Goal: Use online tool/utility

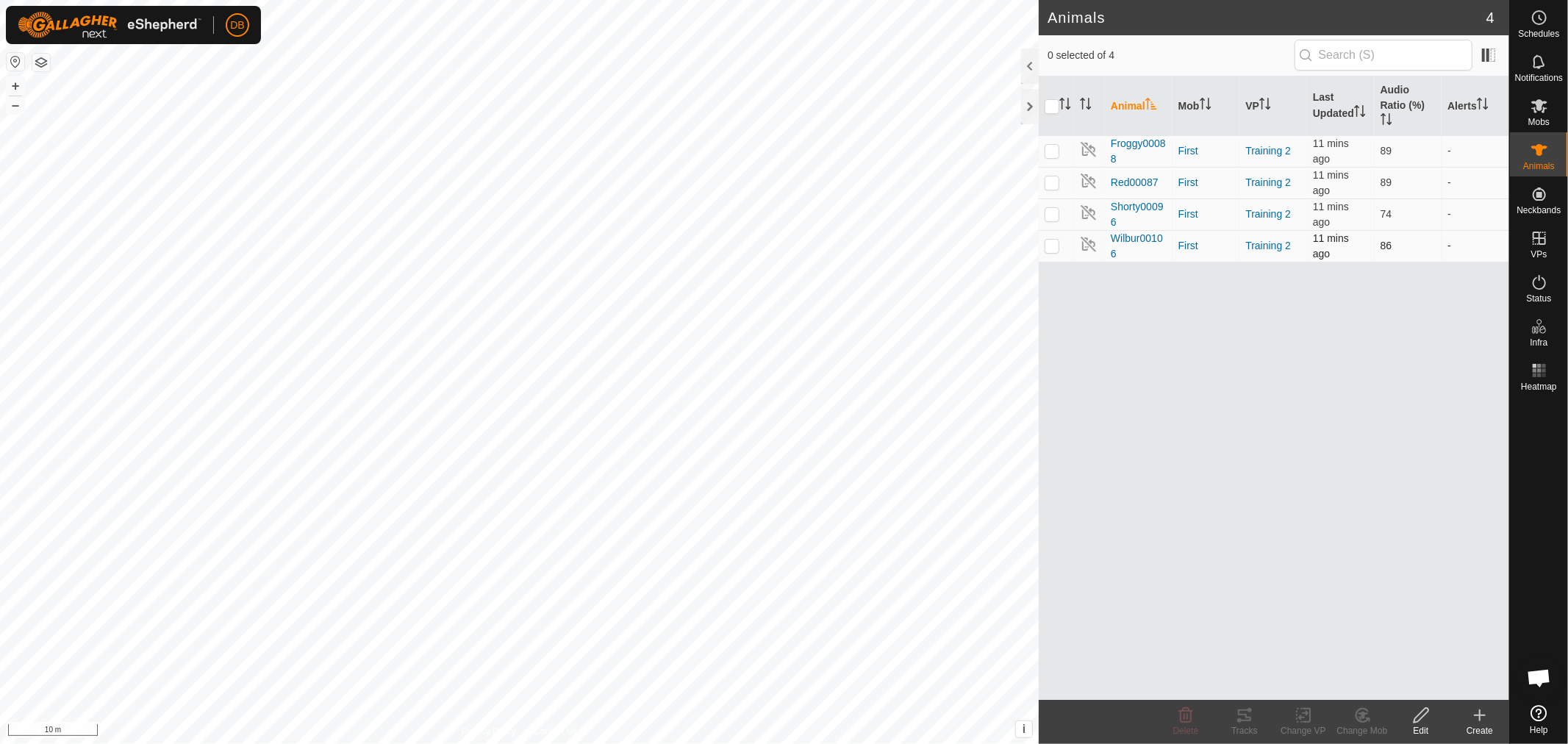
scroll to position [283, 0]
click at [1048, 147] on p-checkbox at bounding box center [1052, 151] width 15 height 12
checkbox input "true"
click at [1248, 721] on icon at bounding box center [1244, 715] width 13 height 12
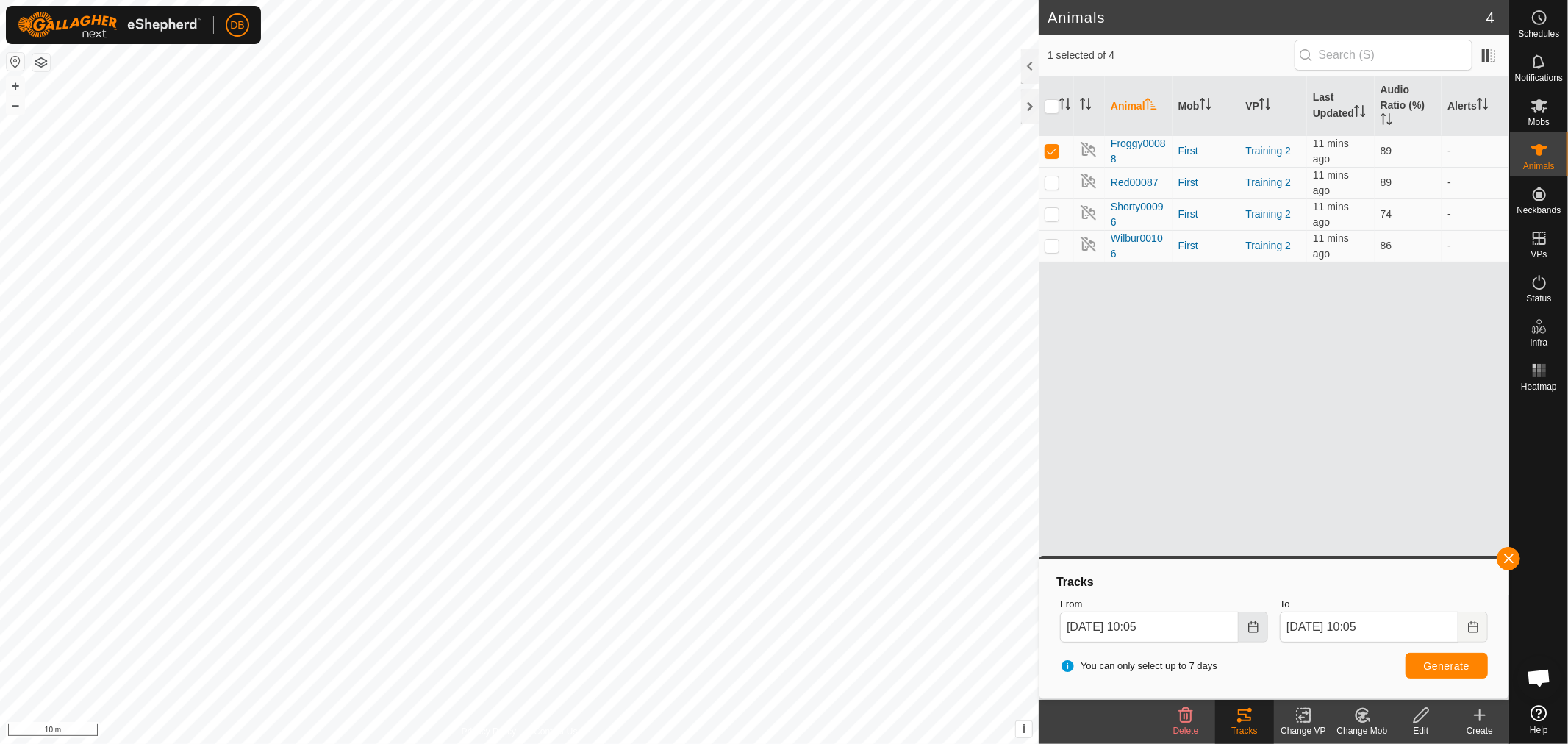
click at [1254, 628] on icon "Choose Date" at bounding box center [1253, 627] width 12 height 12
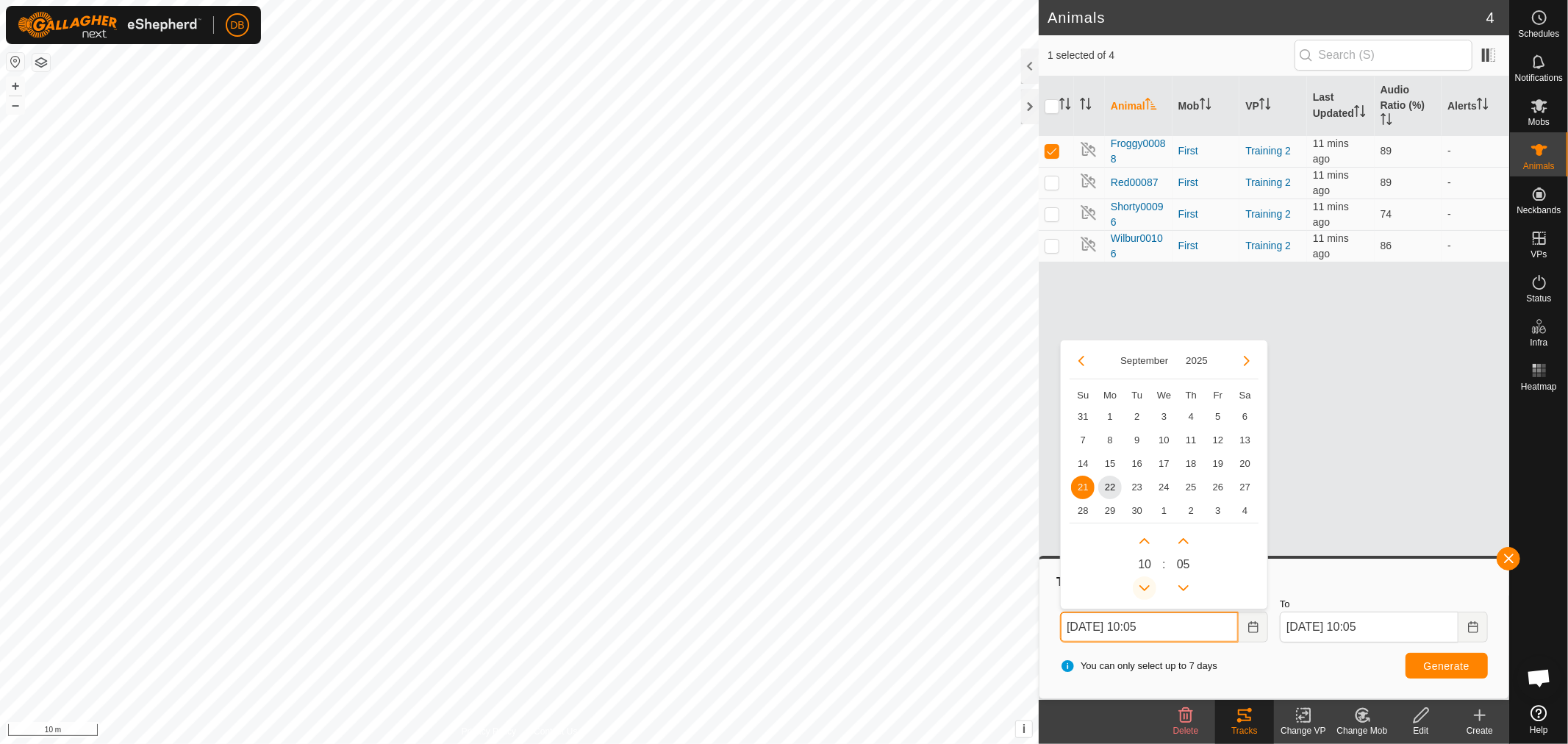
click at [1150, 584] on button "Previous Hour" at bounding box center [1144, 588] width 23 height 23
click at [1150, 585] on span "Previous Hour" at bounding box center [1150, 585] width 0 height 0
click at [1115, 486] on span "22" at bounding box center [1110, 488] width 23 height 23
type input "22 Sep, 2025 08:05"
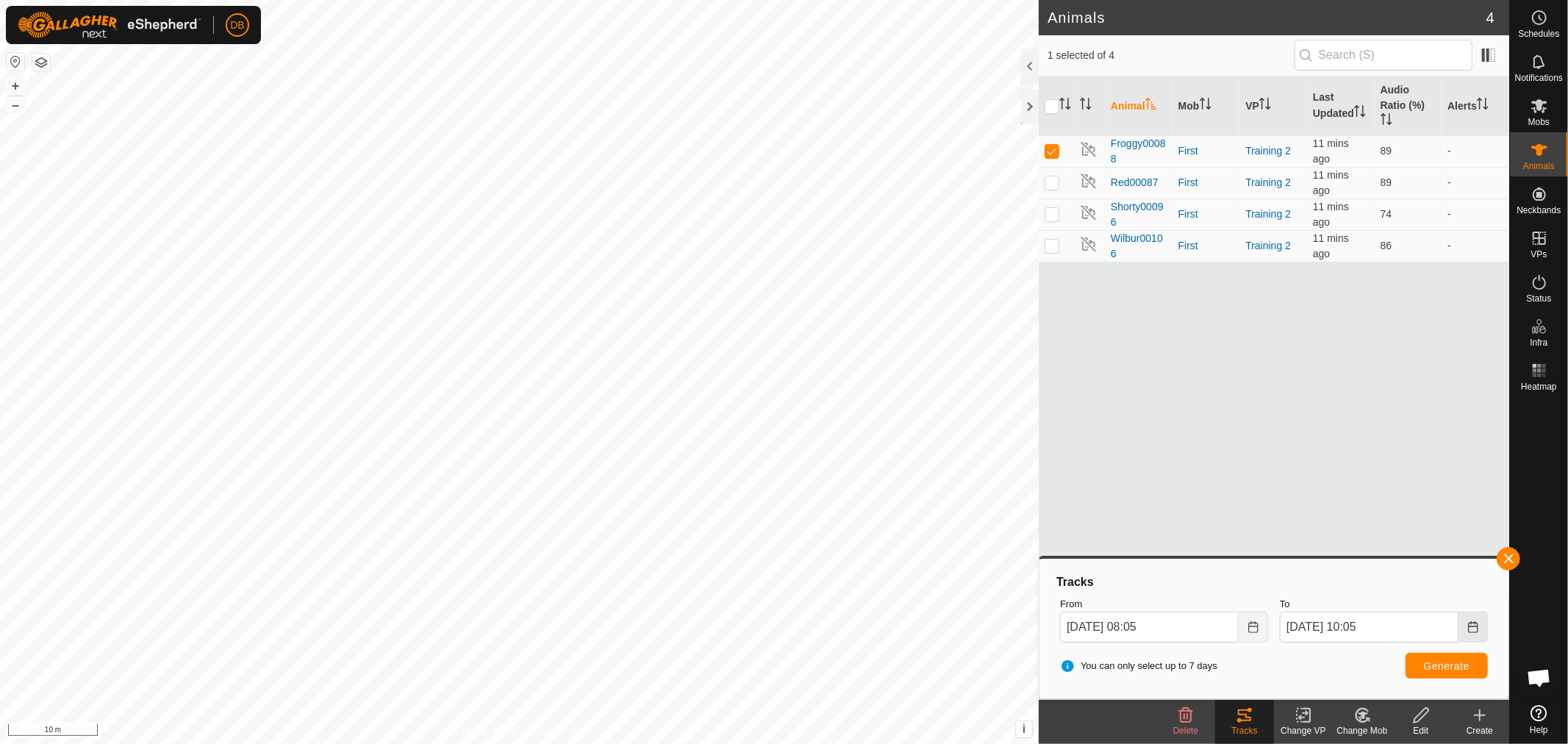
click at [1468, 623] on icon "Choose Date" at bounding box center [1473, 627] width 9 height 12
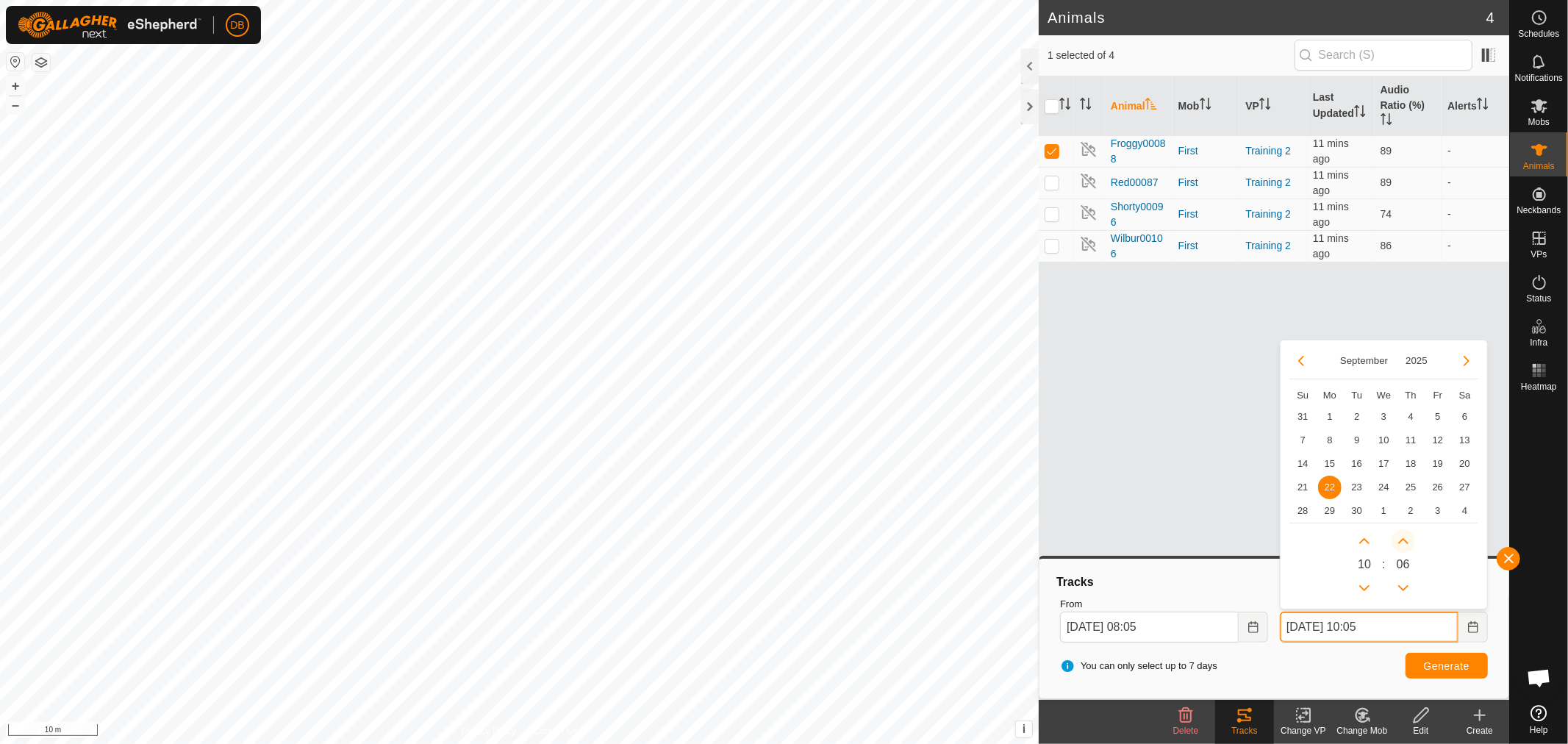
click at [1406, 537] on button "Next Minute" at bounding box center [1403, 541] width 23 height 23
click at [1406, 537] on span "Next Minute" at bounding box center [1406, 537] width 0 height 0
type input "22 Sep, 2025 10:07"
click at [1435, 666] on span "Generate" at bounding box center [1446, 666] width 46 height 12
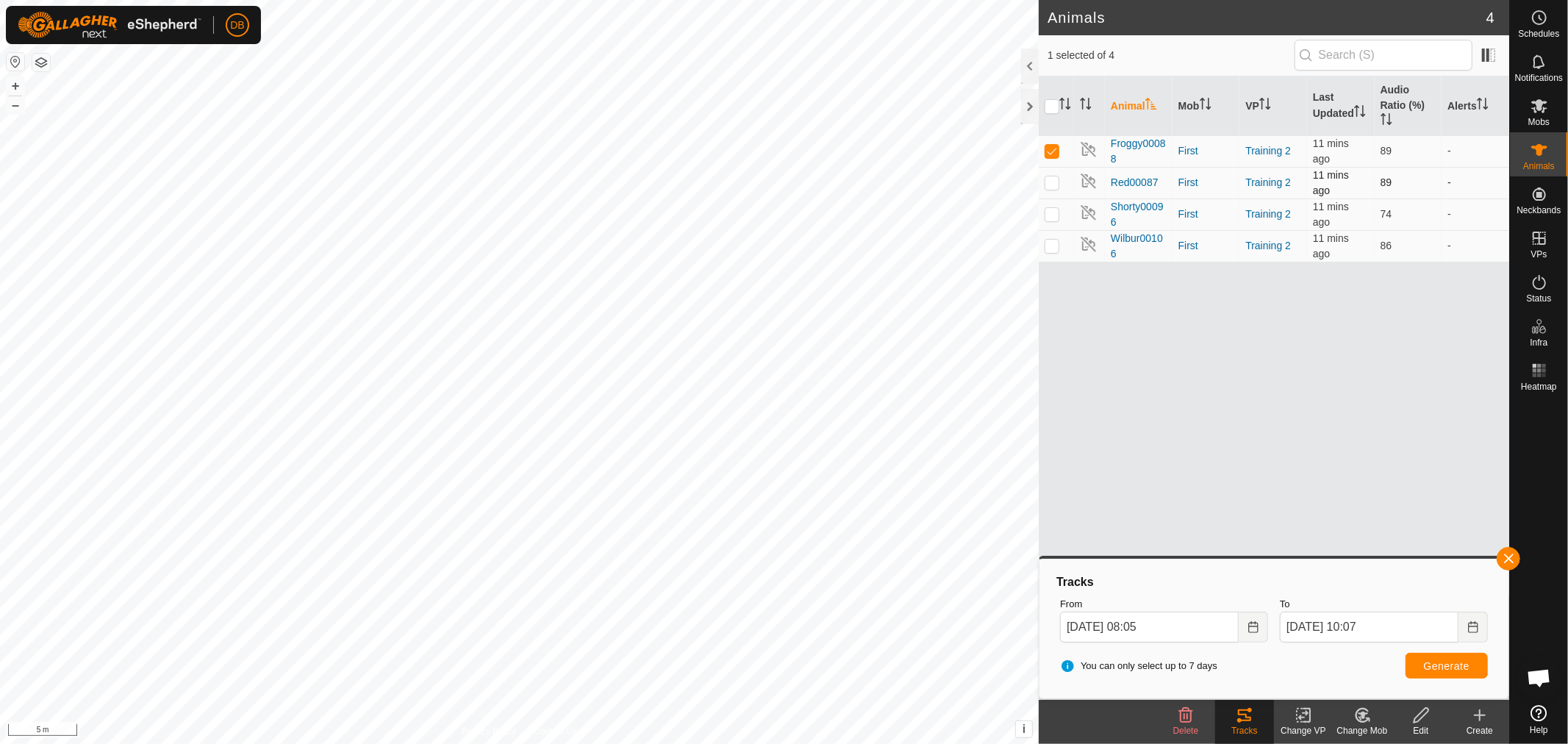
drag, startPoint x: 1051, startPoint y: 148, endPoint x: 1052, endPoint y: 182, distance: 34.0
click at [1051, 155] on p-checkbox at bounding box center [1052, 151] width 15 height 12
checkbox input "false"
click at [1052, 191] on td at bounding box center [1056, 183] width 35 height 32
click at [1431, 669] on span "Generate" at bounding box center [1446, 666] width 46 height 12
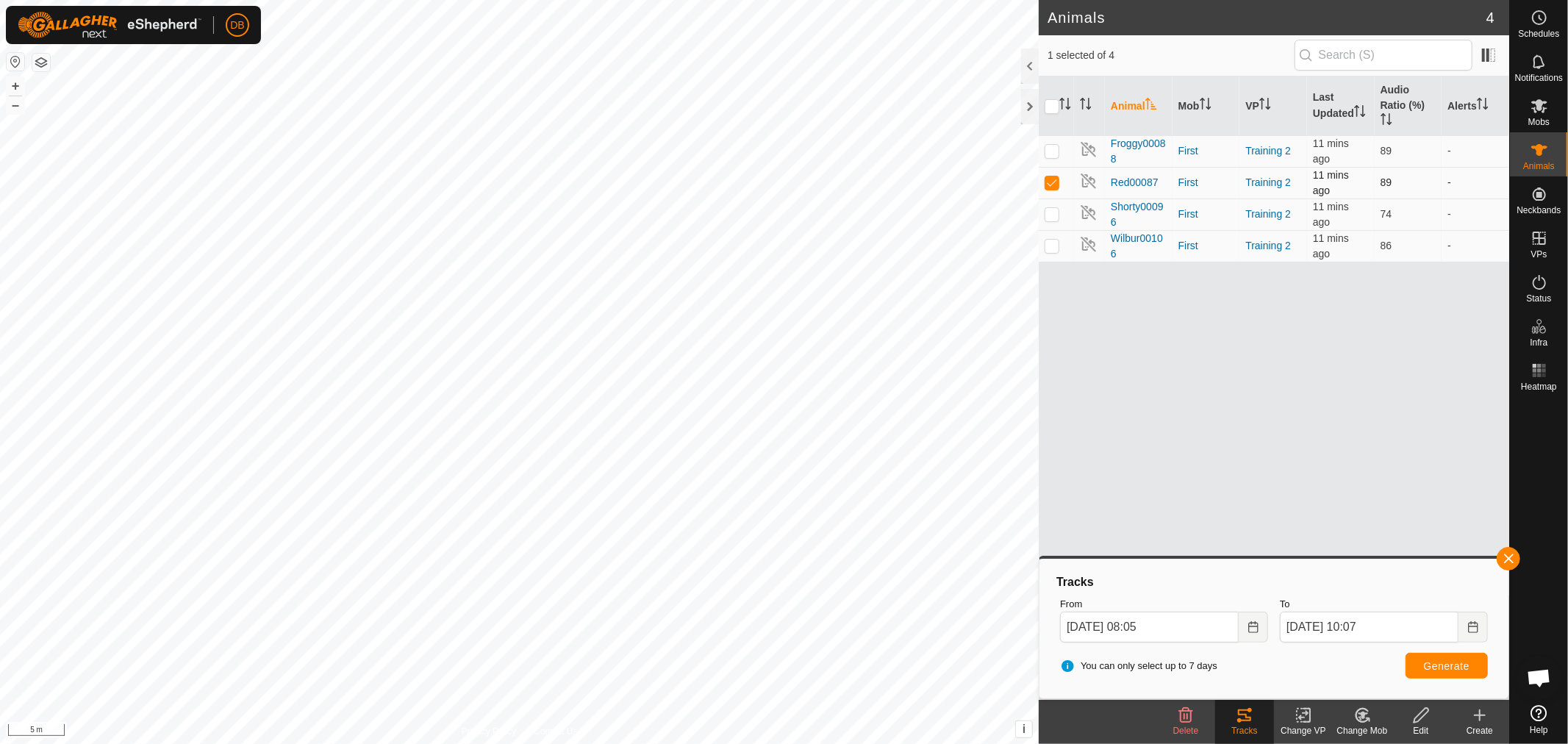
click at [1048, 184] on p-checkbox at bounding box center [1052, 182] width 15 height 12
checkbox input "false"
click at [1048, 210] on p-checkbox at bounding box center [1052, 214] width 15 height 12
click at [1437, 672] on button "Generate" at bounding box center [1447, 666] width 82 height 26
drag, startPoint x: 1052, startPoint y: 217, endPoint x: 1056, endPoint y: 240, distance: 23.3
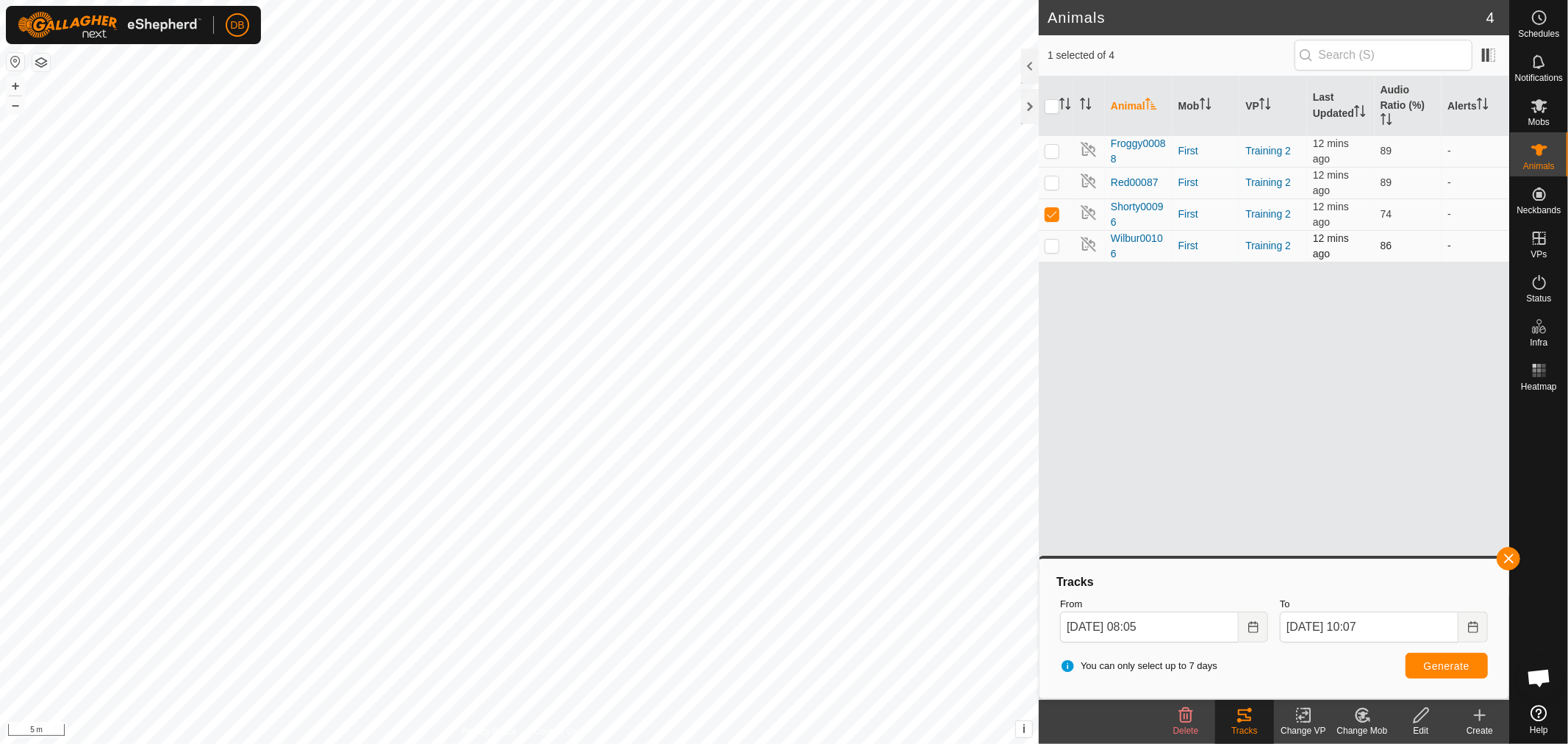
click at [1053, 219] on p-checkbox at bounding box center [1052, 214] width 15 height 12
checkbox input "false"
click at [1056, 243] on p-checkbox at bounding box center [1052, 245] width 15 height 12
checkbox input "true"
click at [1438, 663] on span "Generate" at bounding box center [1446, 666] width 46 height 12
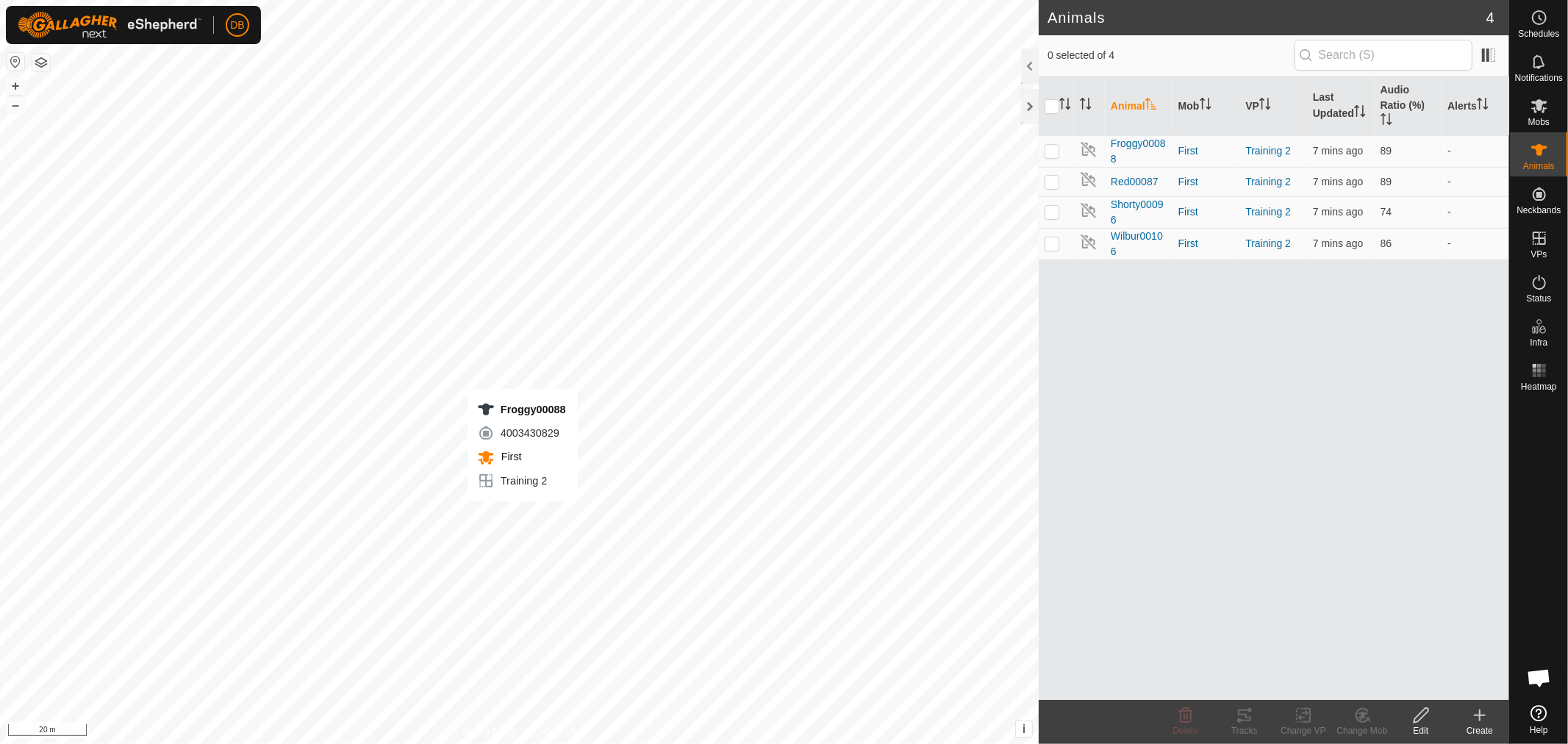
scroll to position [283, 0]
click at [1046, 107] on input "checkbox" at bounding box center [1052, 106] width 15 height 15
checkbox input "true"
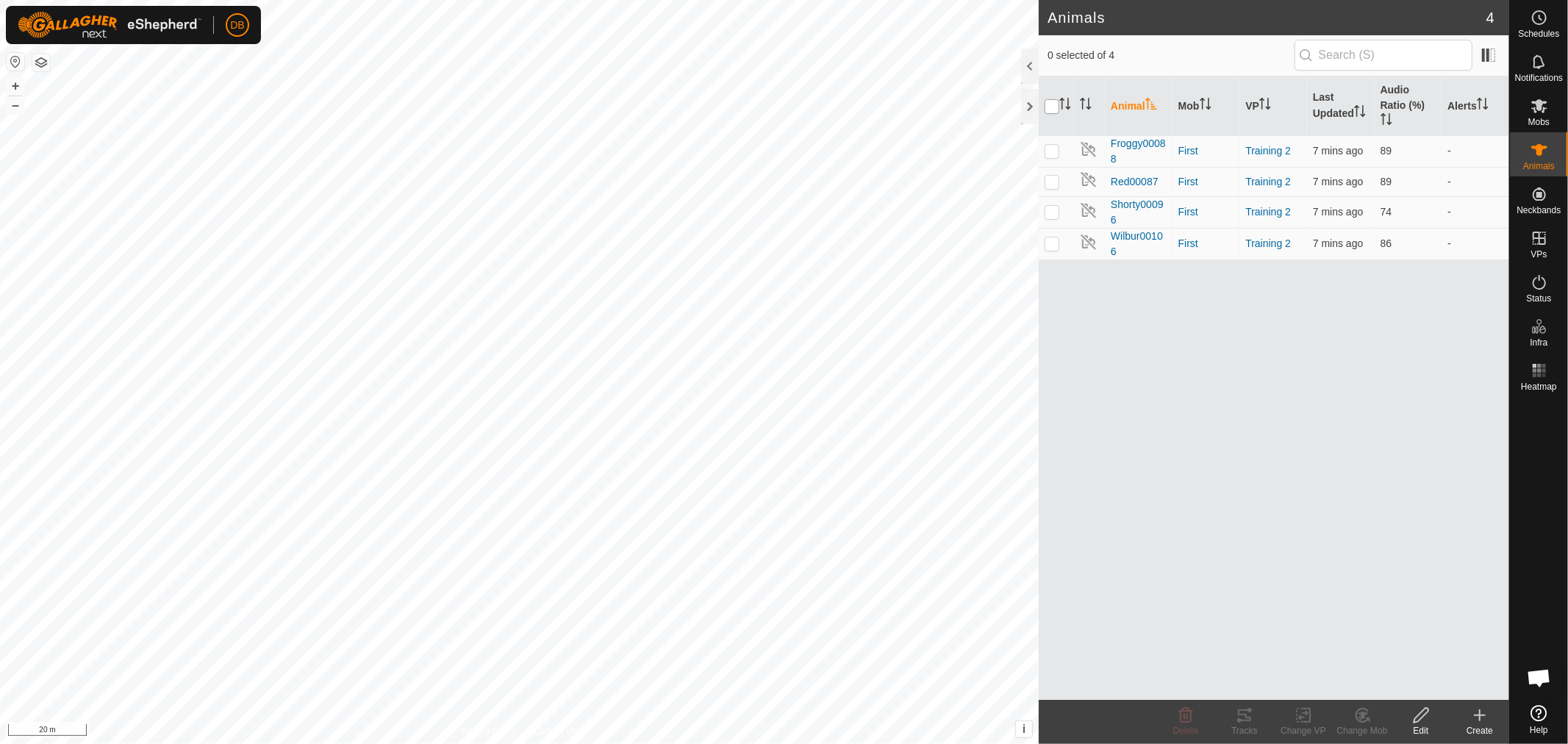
checkbox input "true"
click at [1242, 717] on icon at bounding box center [1244, 715] width 18 height 18
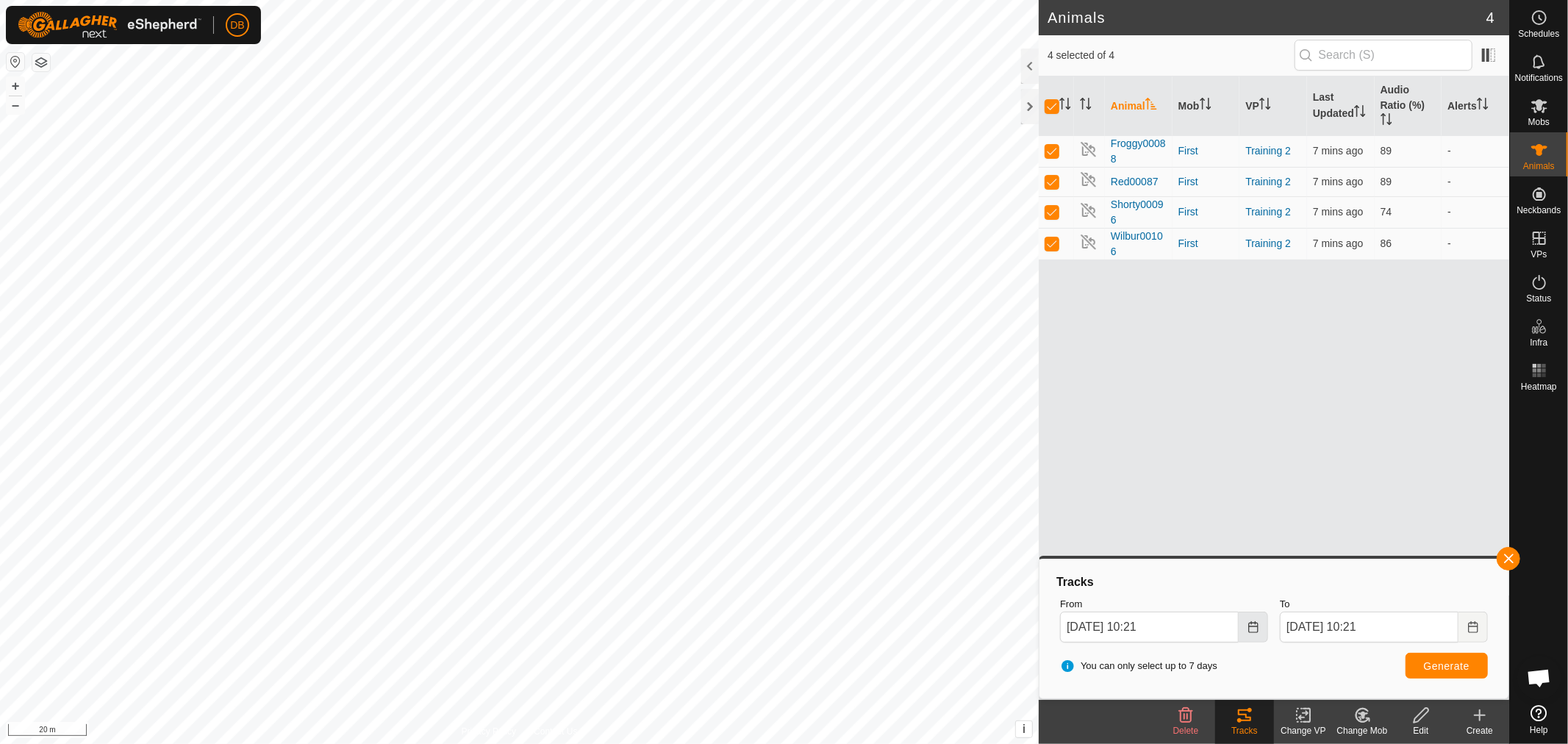
click at [1257, 630] on icon "Choose Date" at bounding box center [1253, 627] width 12 height 12
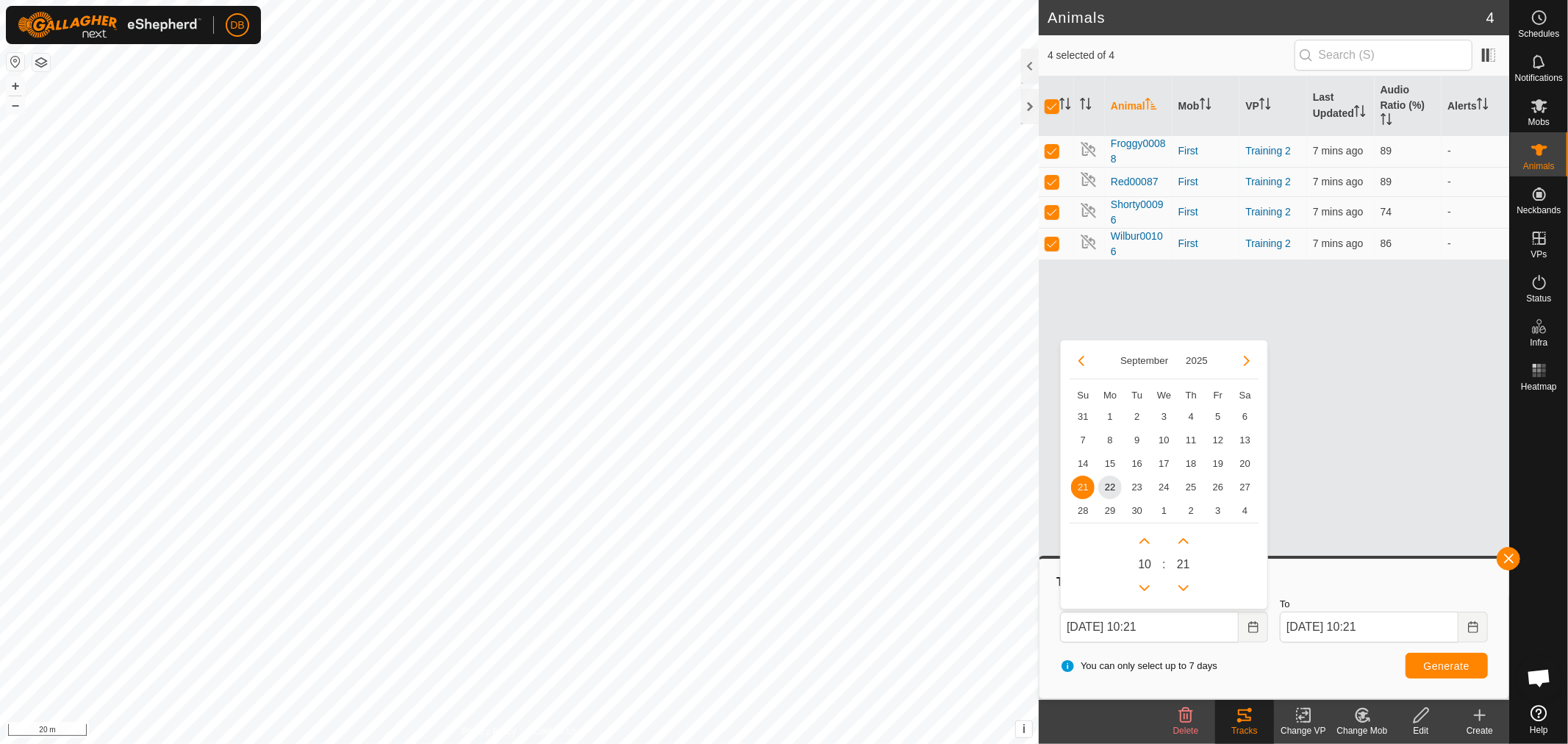
drag, startPoint x: 1104, startPoint y: 486, endPoint x: 1128, endPoint y: 498, distance: 26.8
click at [1105, 486] on span "22" at bounding box center [1110, 488] width 23 height 23
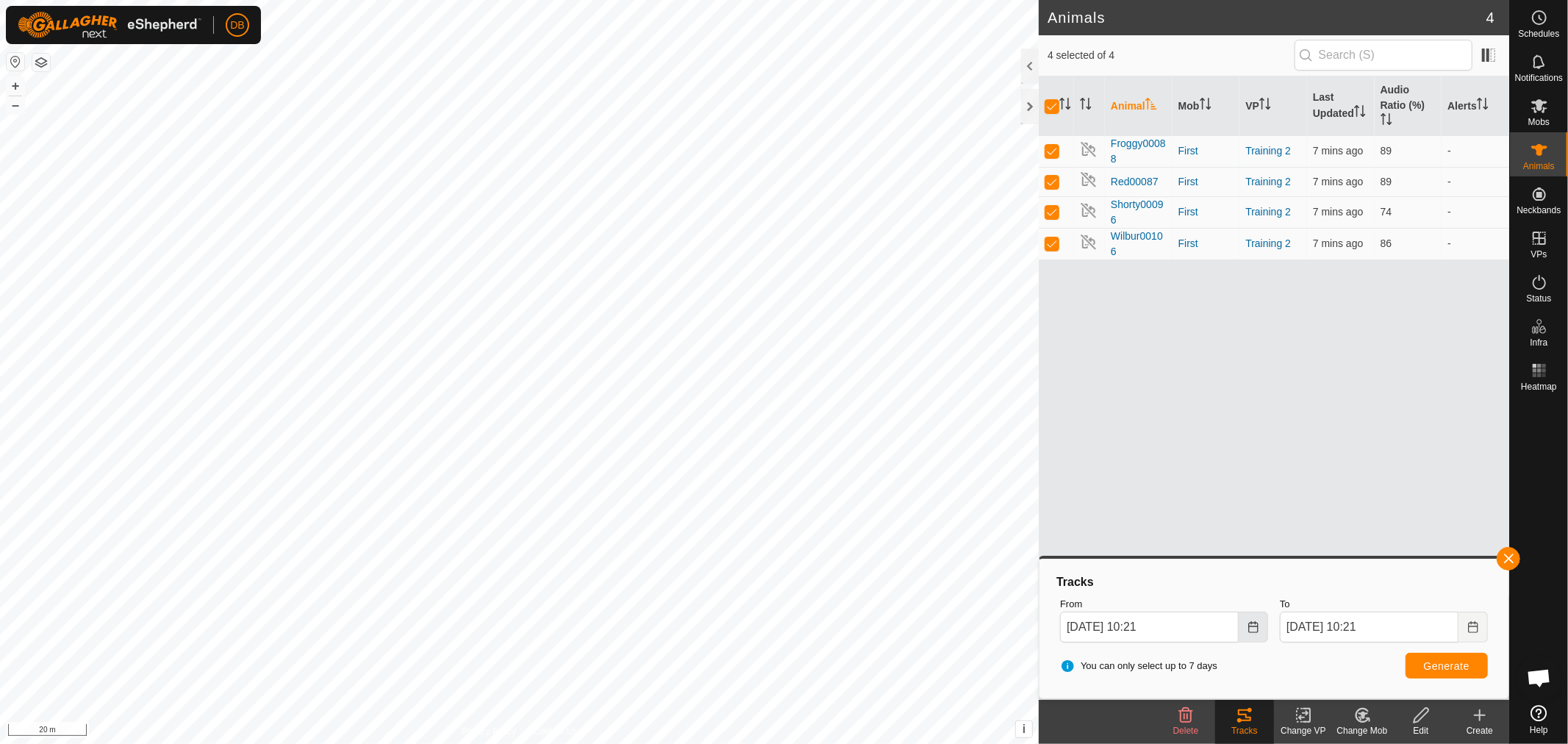
click at [1254, 630] on icon "Choose Date" at bounding box center [1253, 627] width 12 height 12
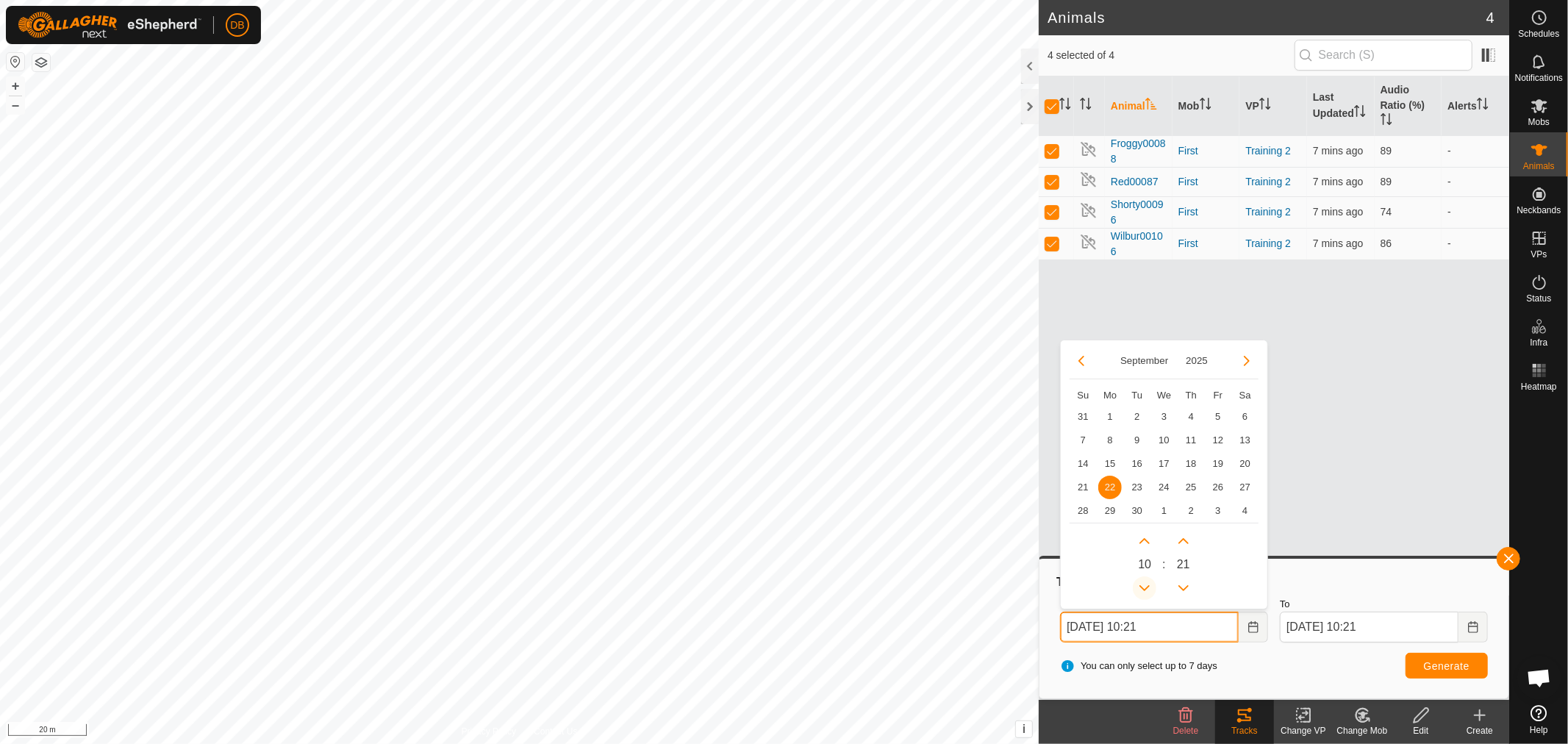
click at [1143, 579] on button "Previous Hour" at bounding box center [1144, 588] width 23 height 23
click at [1143, 579] on span "Previous Hour" at bounding box center [1143, 579] width 0 height 0
type input "[DATE] 08:21"
click at [1471, 631] on icon "Choose Date" at bounding box center [1473, 627] width 12 height 12
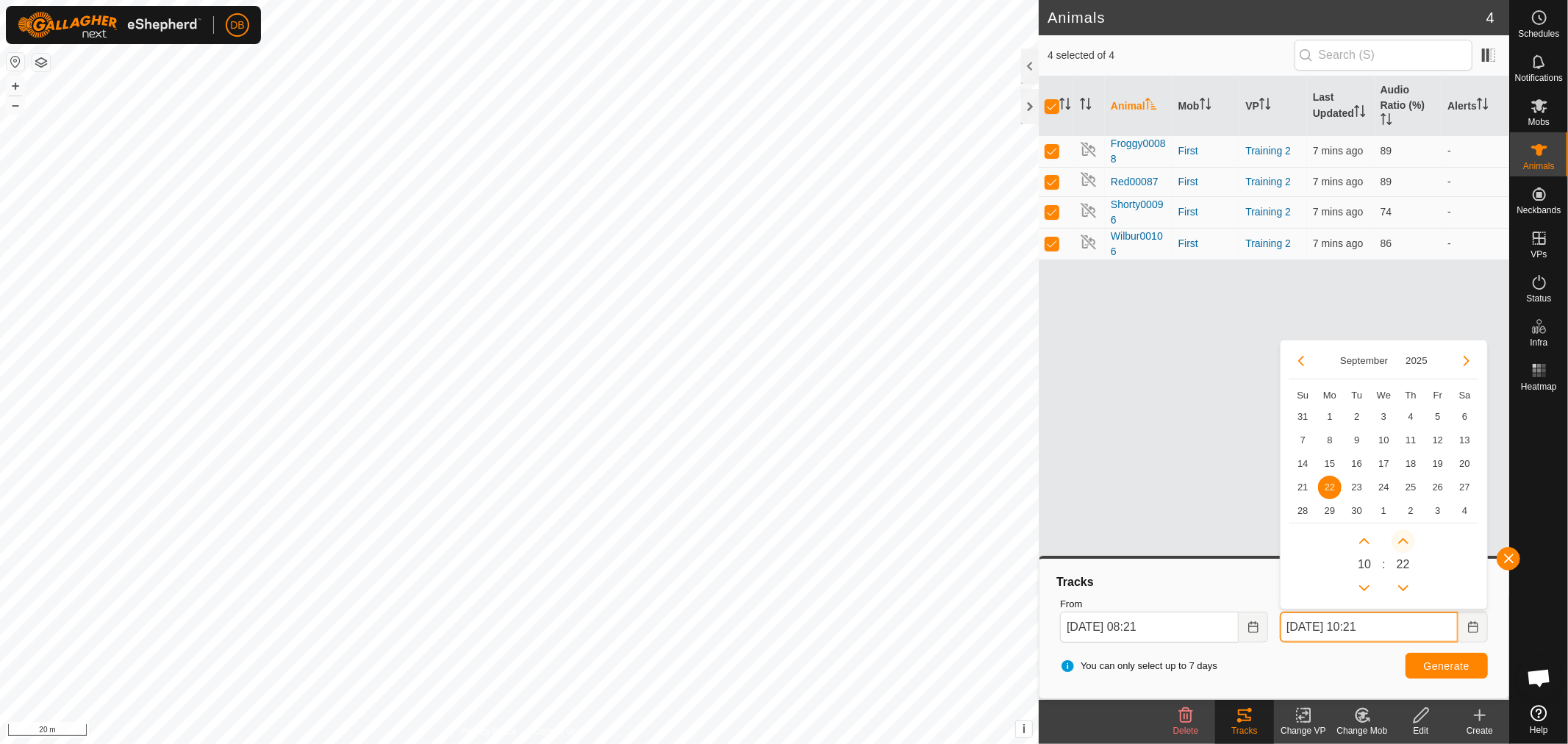
click at [1398, 539] on button "Next Minute" at bounding box center [1403, 541] width 23 height 23
click at [1399, 540] on span "Next Minute" at bounding box center [1399, 540] width 0 height 0
drag, startPoint x: 1399, startPoint y: 539, endPoint x: 1436, endPoint y: 636, distance: 103.8
click at [1400, 540] on button "Next Minute" at bounding box center [1403, 541] width 23 height 23
click at [1400, 541] on button "Next Minute" at bounding box center [1403, 541] width 23 height 23
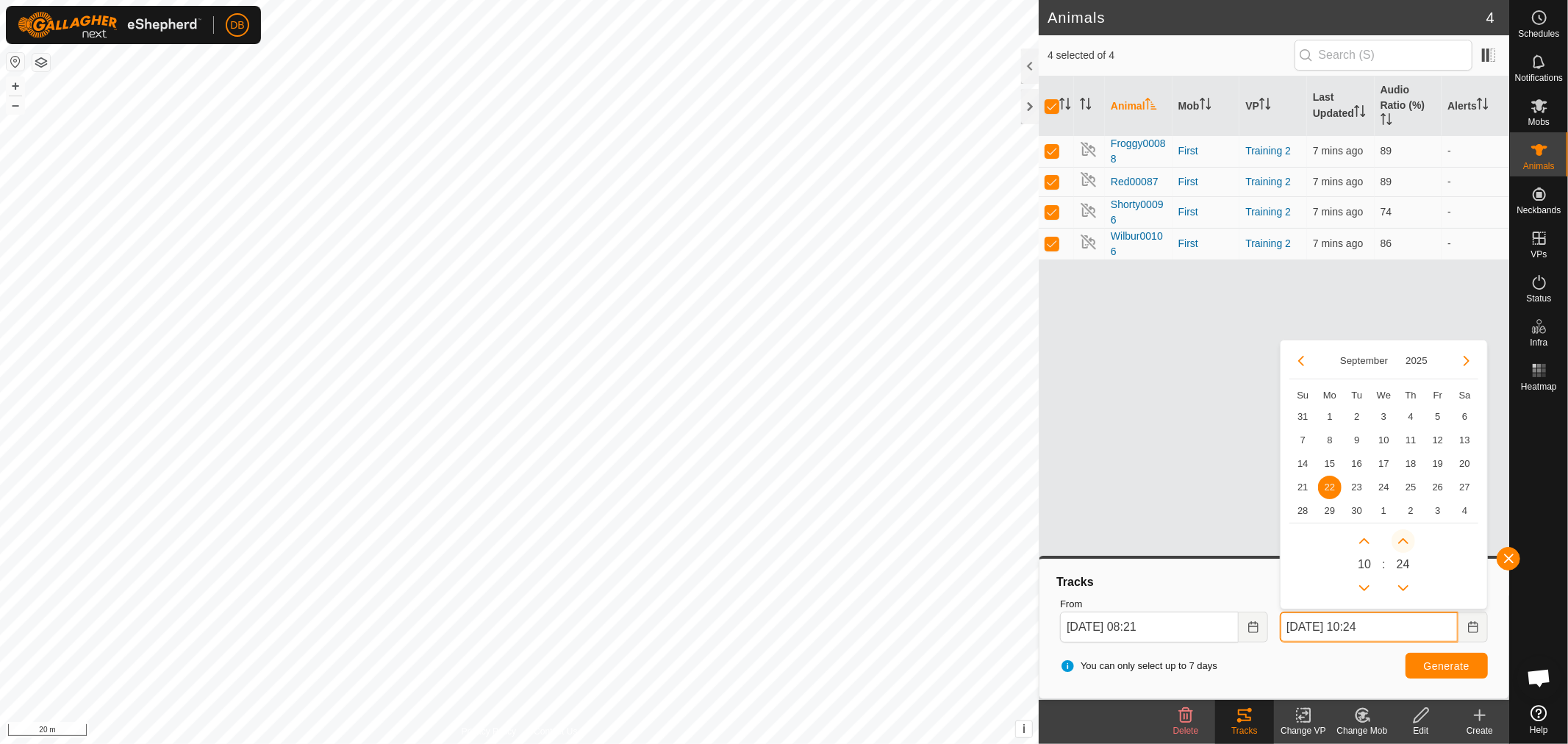
type input "[DATE] 10:25"
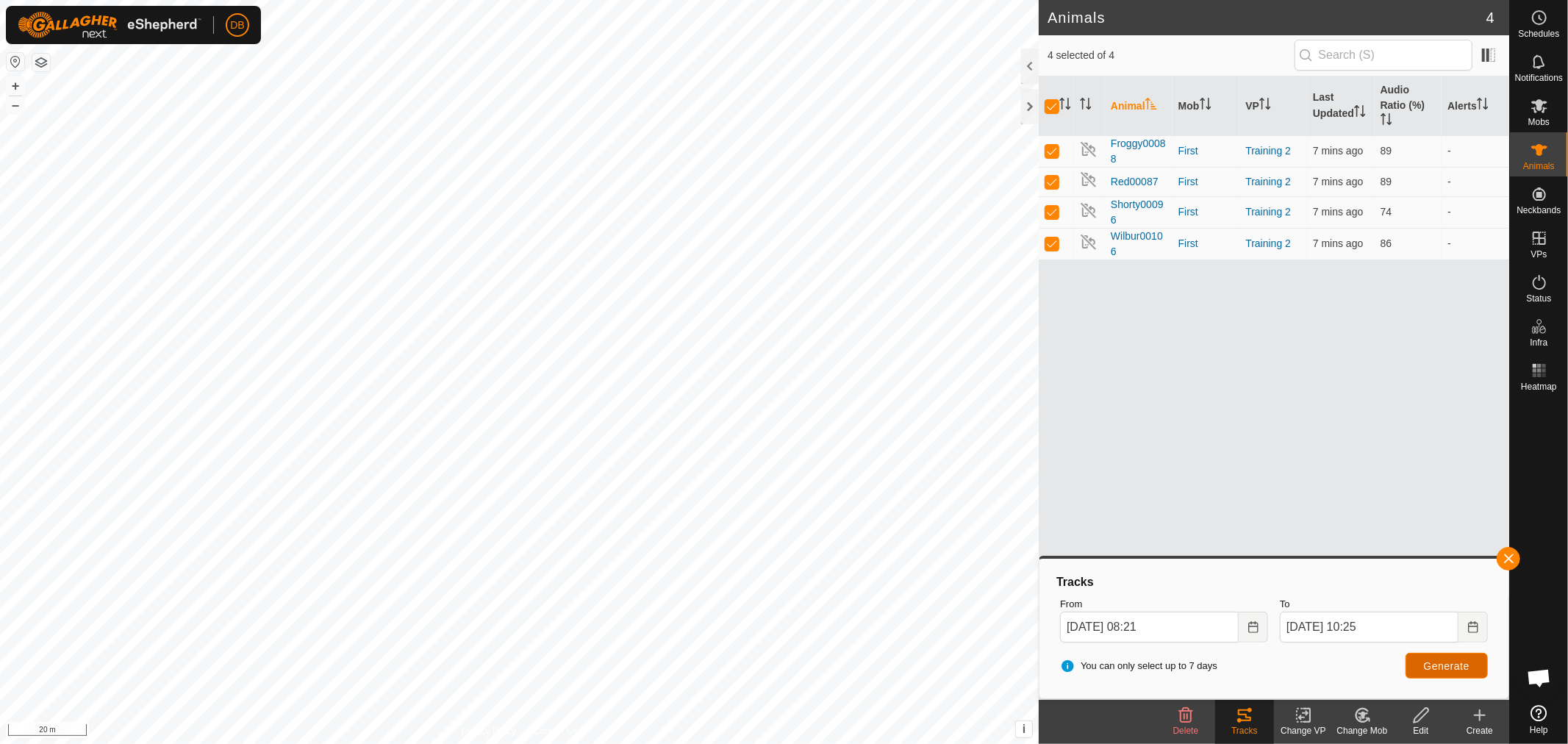
click at [1448, 663] on span "Generate" at bounding box center [1446, 666] width 46 height 12
